Goal: Task Accomplishment & Management: Use online tool/utility

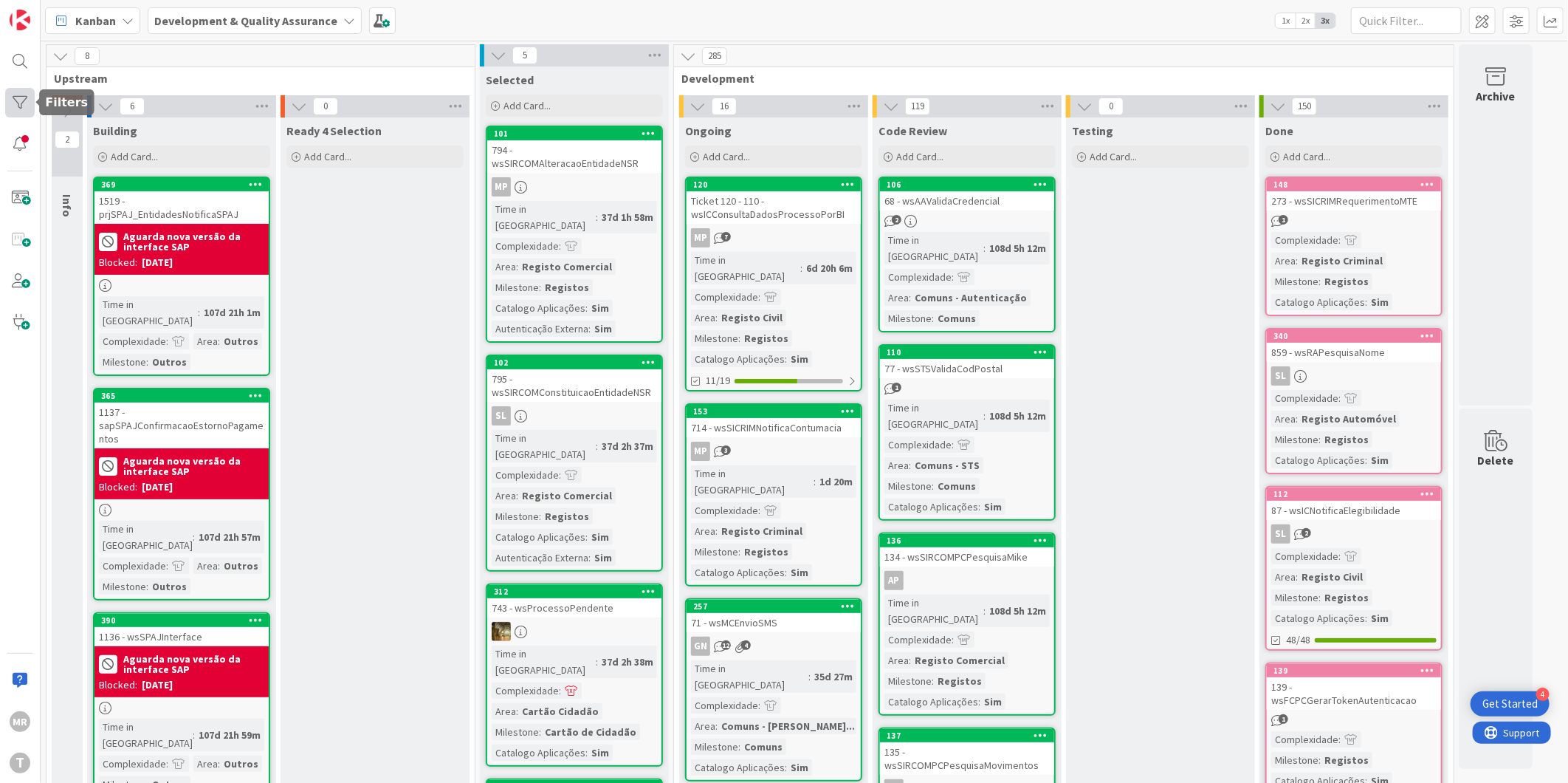
click at [26, 94] on div at bounding box center [21, 103] width 30 height 30
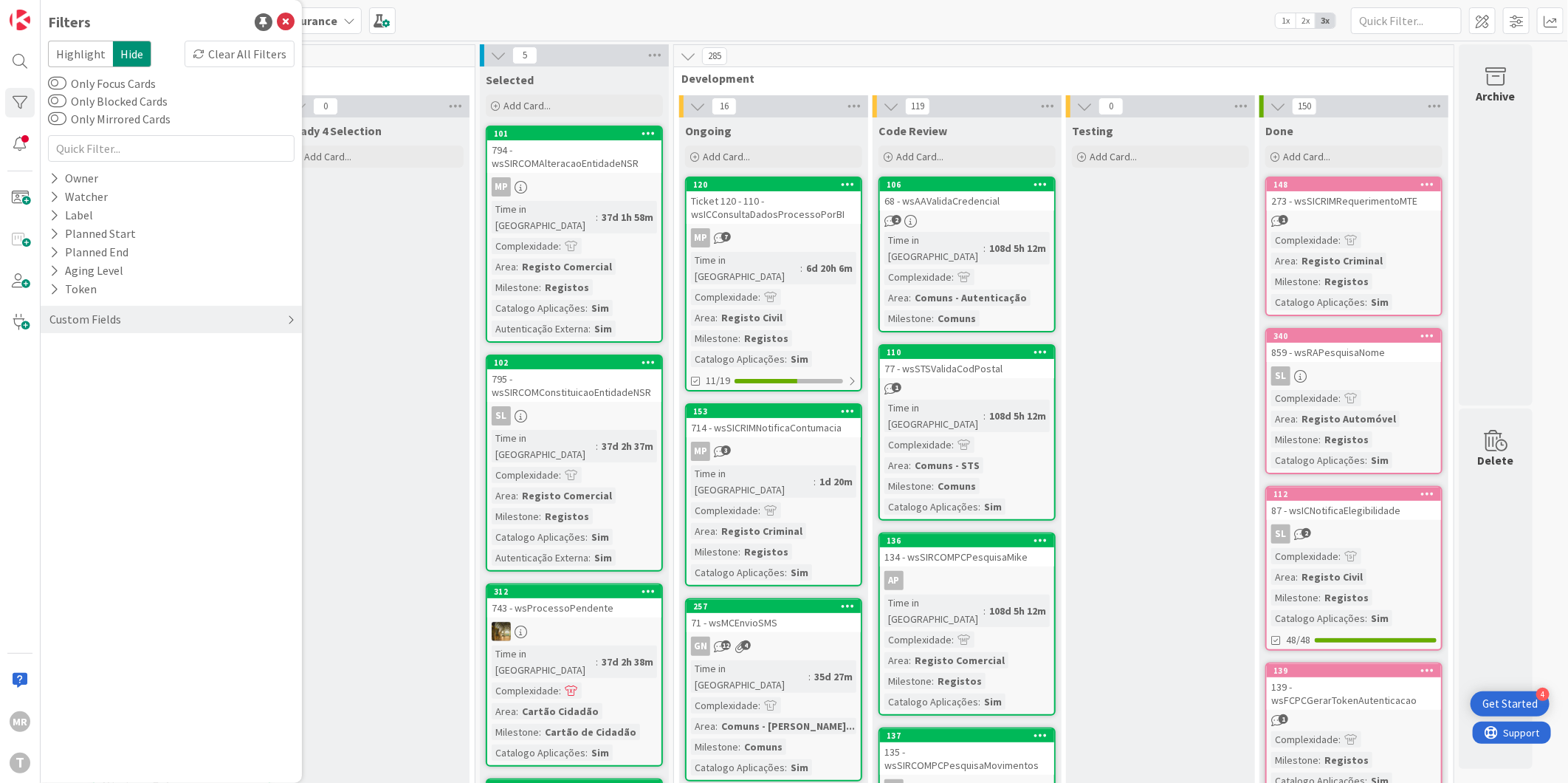
click at [57, 319] on div "Custom Fields" at bounding box center [85, 320] width 75 height 19
click at [51, 173] on icon at bounding box center [54, 178] width 9 height 12
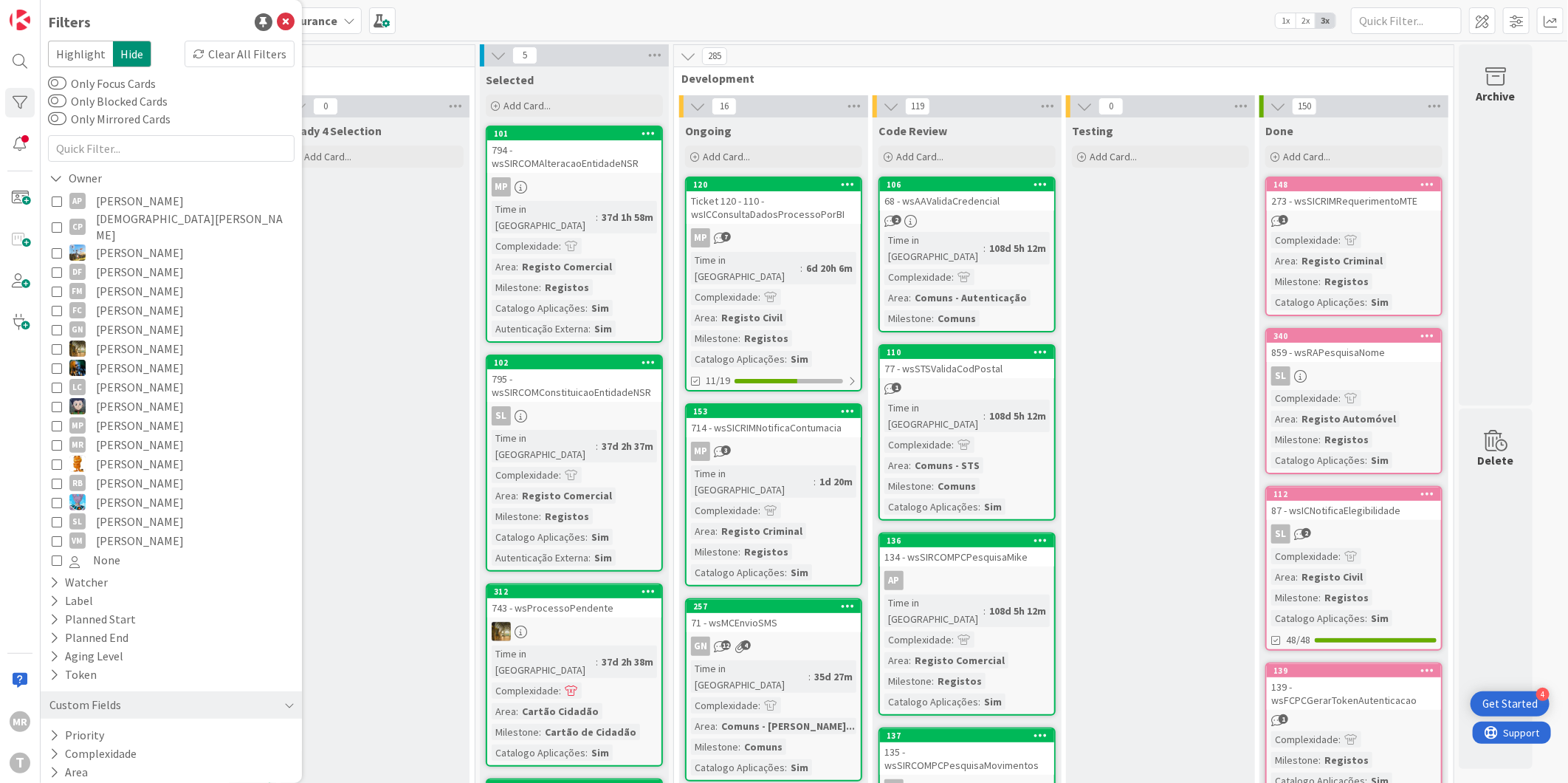
click at [134, 416] on span "[PERSON_NAME]" at bounding box center [140, 426] width 88 height 19
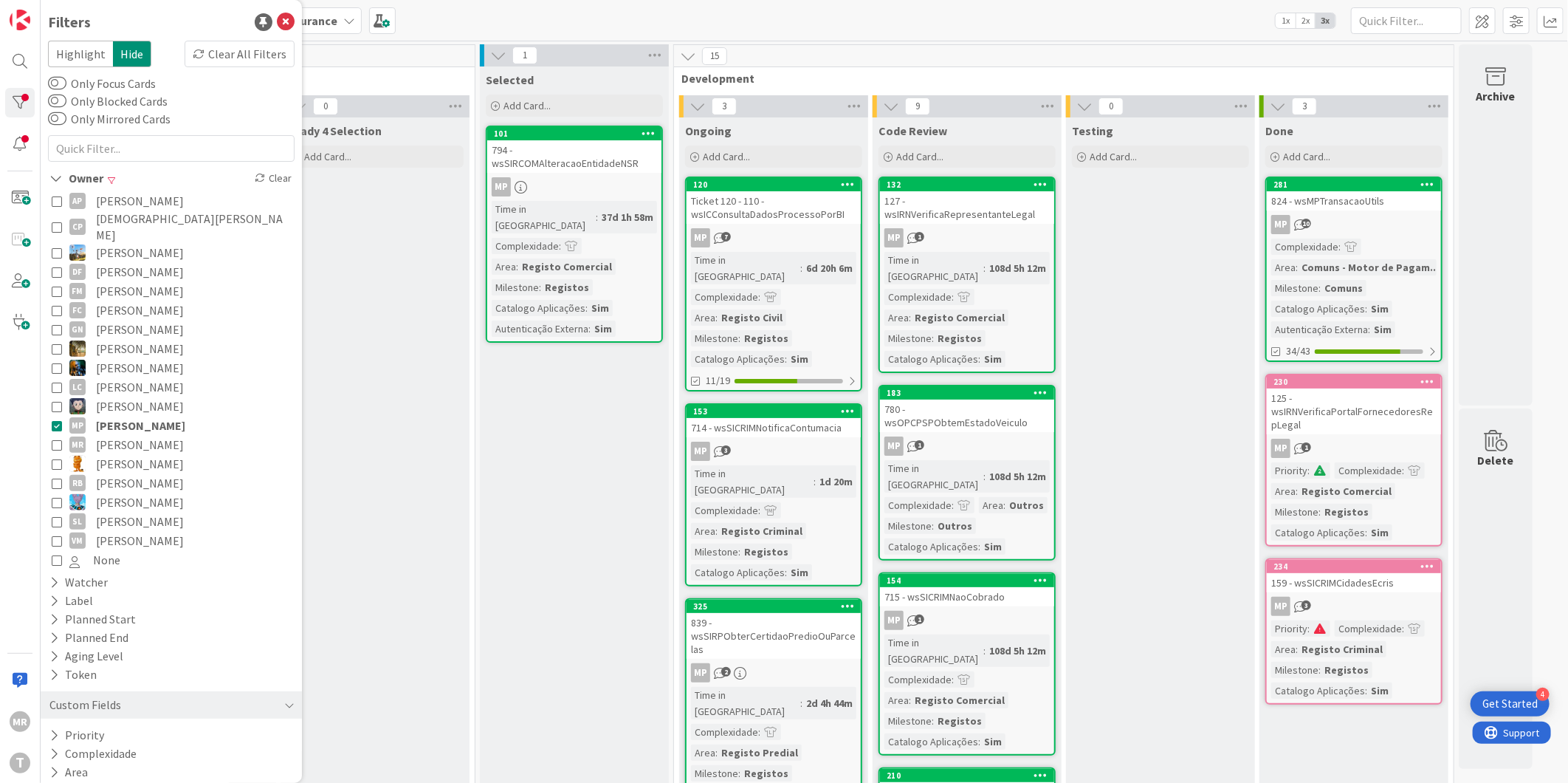
click at [134, 416] on span "[PERSON_NAME]" at bounding box center [140, 426] width 89 height 19
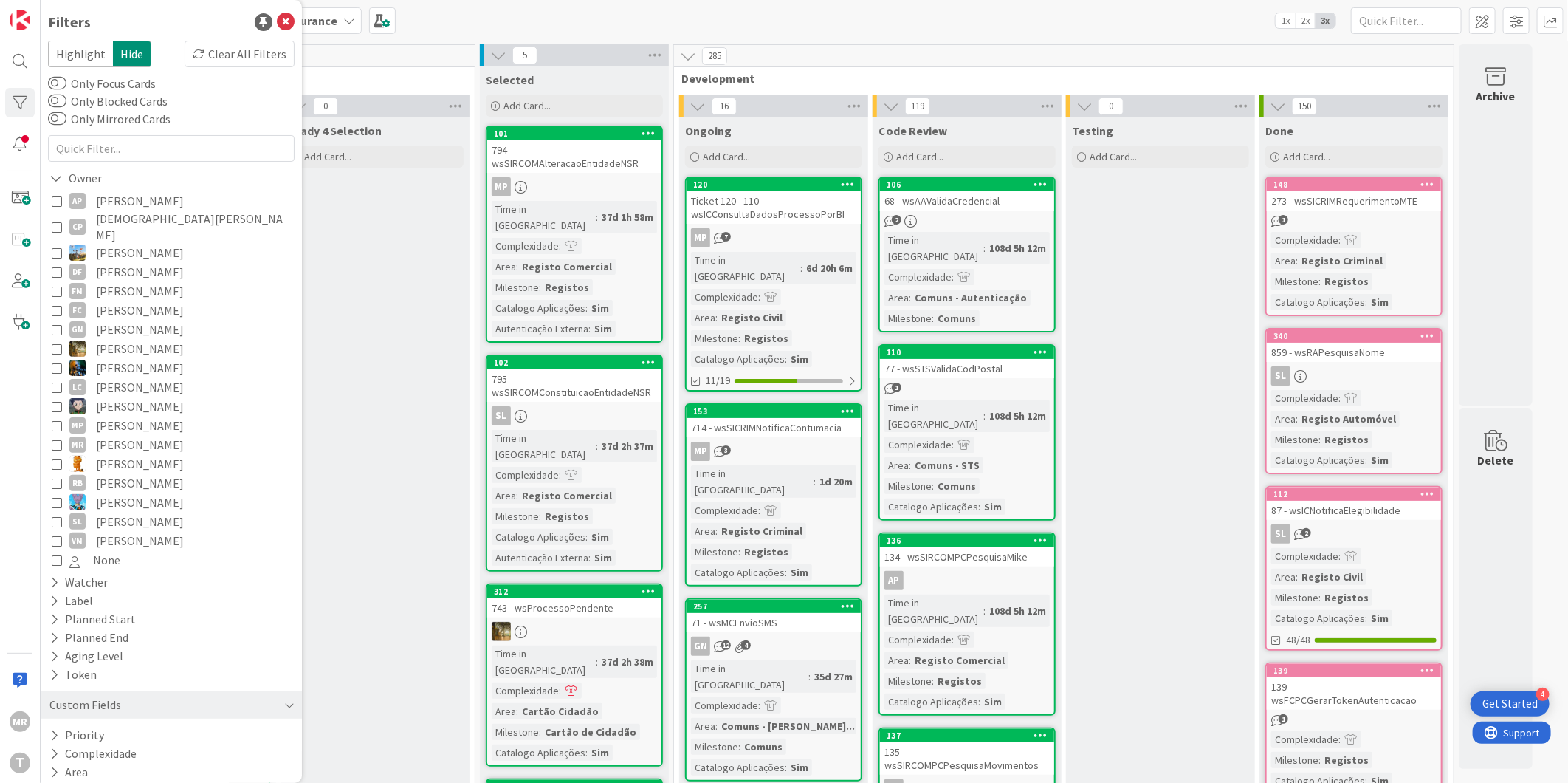
click at [134, 397] on span "[PERSON_NAME]" at bounding box center [140, 406] width 88 height 19
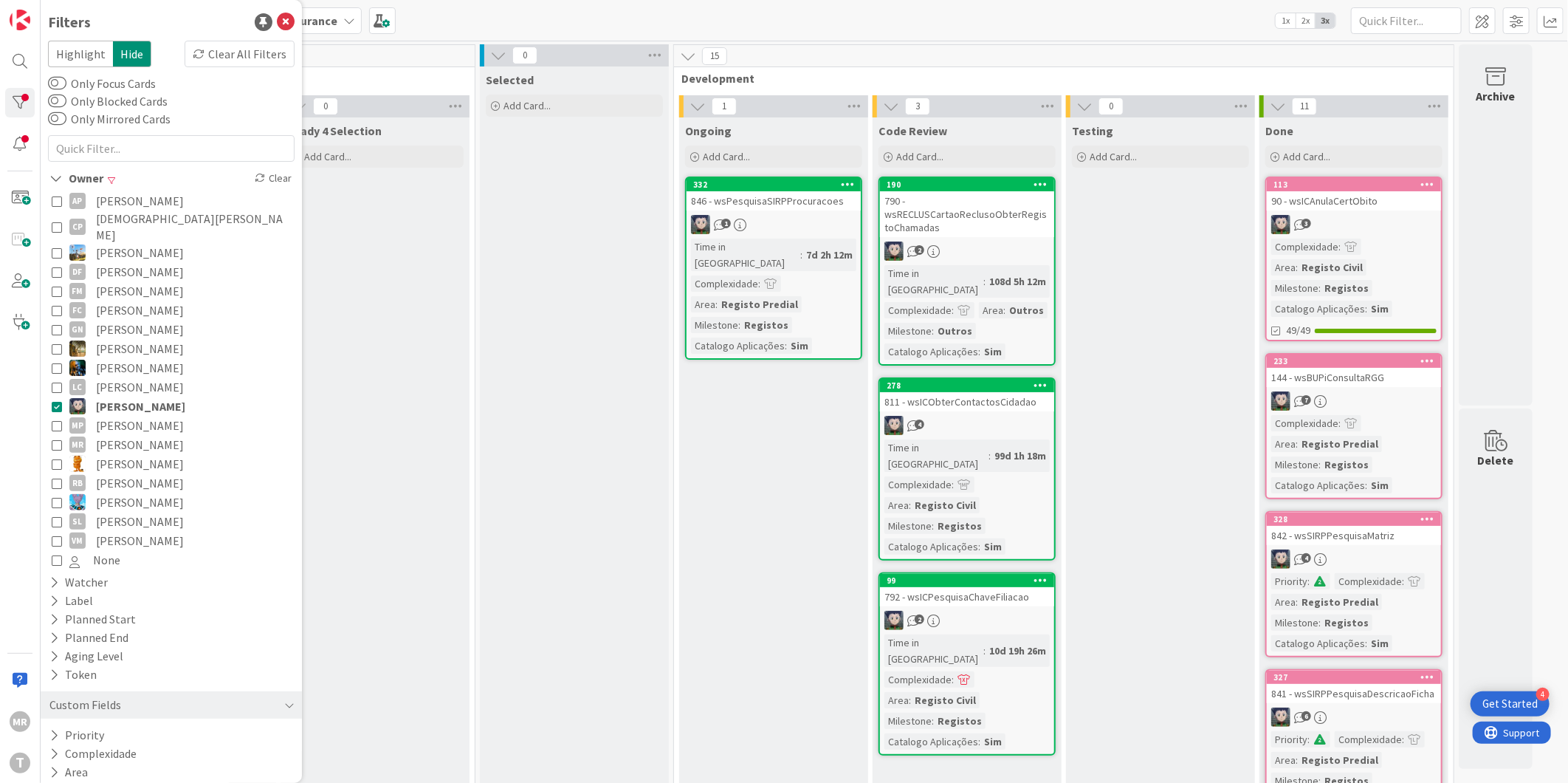
click at [134, 397] on span "[PERSON_NAME]" at bounding box center [140, 406] width 89 height 19
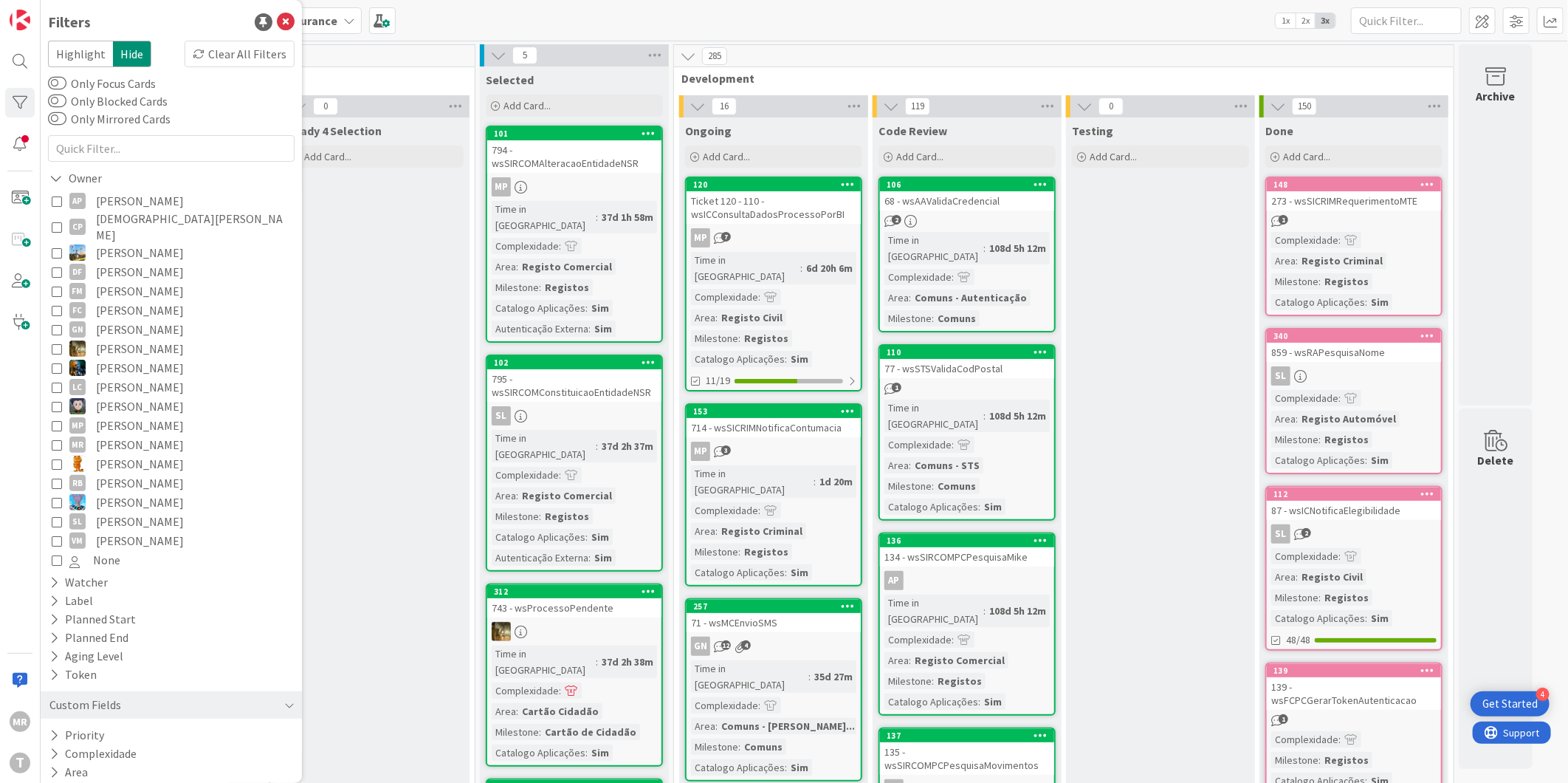
click at [122, 531] on span "[PERSON_NAME]" at bounding box center [140, 540] width 88 height 19
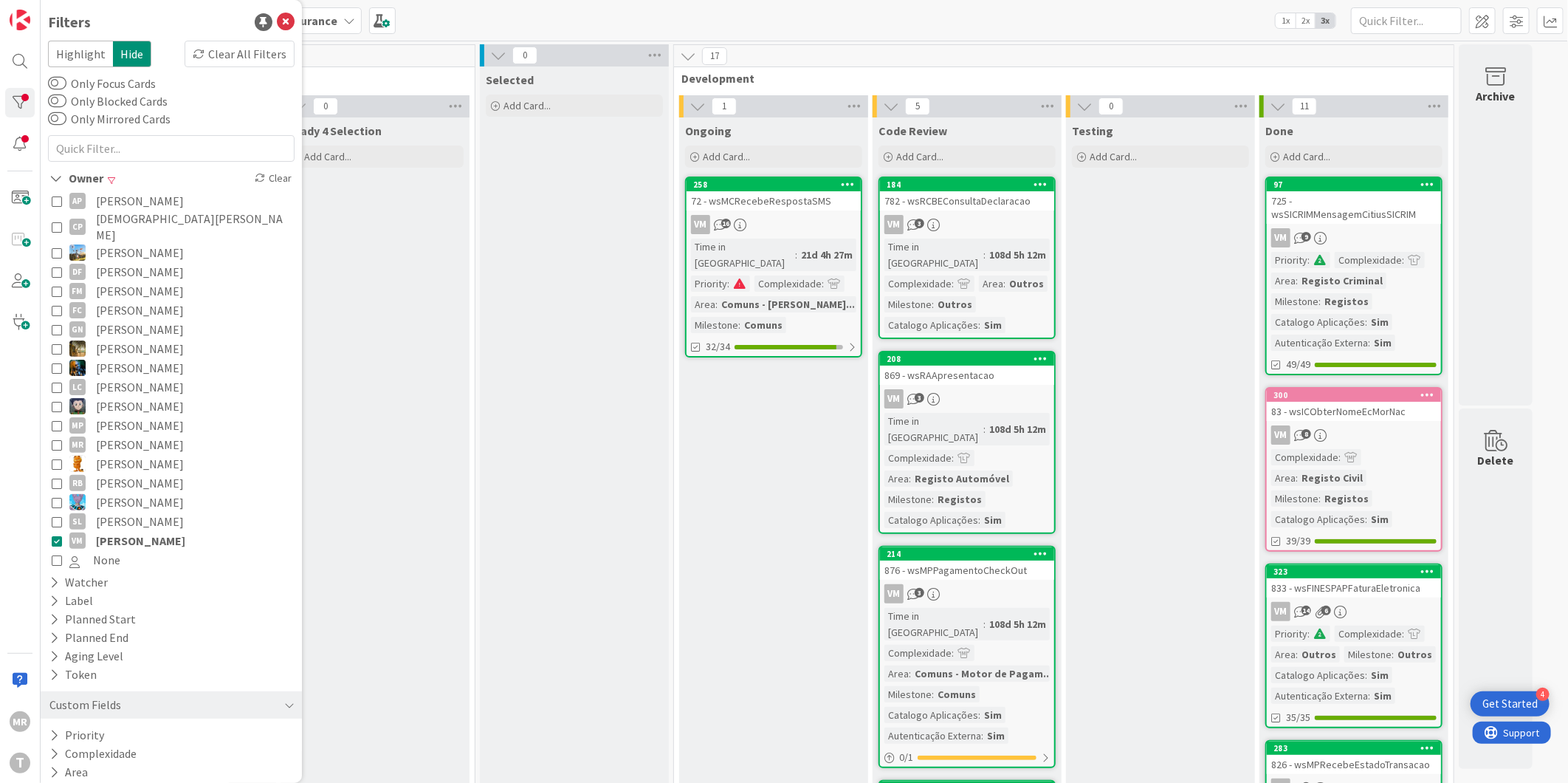
click at [122, 531] on span "[PERSON_NAME]" at bounding box center [140, 540] width 89 height 19
